Goal: Task Accomplishment & Management: Use online tool/utility

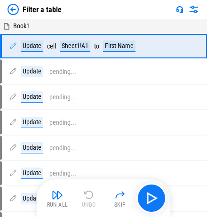
click at [177, 49] on div "Update cell Sheet1!A1 to First Name" at bounding box center [98, 46] width 178 height 11
drag, startPoint x: 177, startPoint y: 49, endPoint x: 186, endPoint y: 47, distance: 8.6
click at [178, 49] on div "Update cell Sheet1!A1 to First Name" at bounding box center [98, 46] width 178 height 11
click at [186, 47] on div "Update cell Sheet1!A1 to First Name" at bounding box center [98, 46] width 178 height 11
click at [189, 46] on div "Update cell Sheet1!A1 to First Name" at bounding box center [99, 46] width 195 height 23
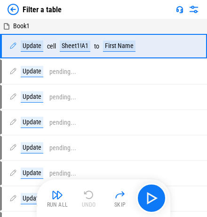
drag, startPoint x: 189, startPoint y: 46, endPoint x: 159, endPoint y: 49, distance: 30.3
click at [189, 46] on div "Update cell Sheet1!A1 to First Name" at bounding box center [99, 46] width 195 height 23
click at [156, 49] on div "Update cell Sheet1!A1 to First Name" at bounding box center [98, 46] width 178 height 11
drag, startPoint x: 183, startPoint y: 48, endPoint x: 195, endPoint y: 47, distance: 12.3
click at [189, 47] on div "Update cell Sheet1!A1 to First Name" at bounding box center [99, 46] width 195 height 23
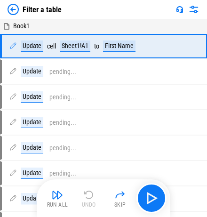
click at [199, 47] on div "Update cell Sheet1!A1 to First Name" at bounding box center [104, 46] width 204 height 23
click at [200, 47] on div at bounding box center [201, 46] width 9 height 23
click at [169, 48] on div "Update cell Sheet1!A1 to First Name" at bounding box center [98, 46] width 178 height 11
click at [167, 48] on div "Update cell Sheet1!A1 to First Name" at bounding box center [98, 46] width 178 height 11
click at [181, 48] on div "Update cell Sheet1!A1 to First Name" at bounding box center [98, 46] width 178 height 11
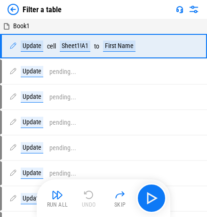
click at [181, 48] on div "Update cell Sheet1!A1 to First Name" at bounding box center [98, 46] width 178 height 11
